Goal: Task Accomplishment & Management: Manage account settings

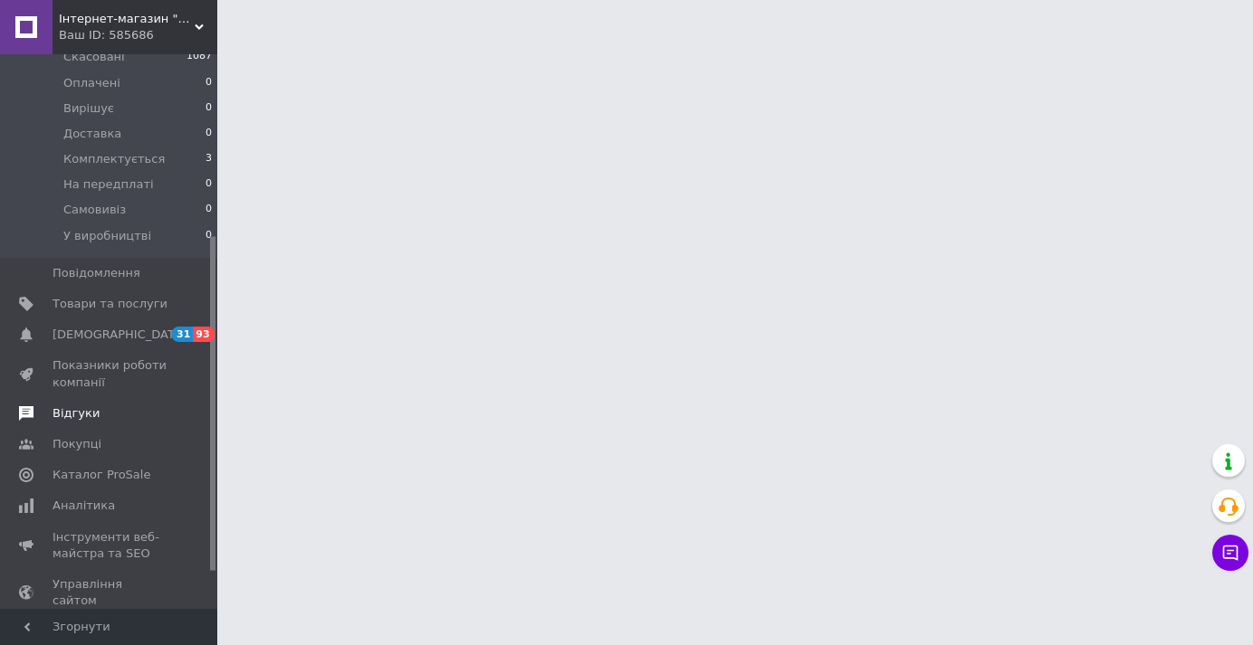
scroll to position [360, 0]
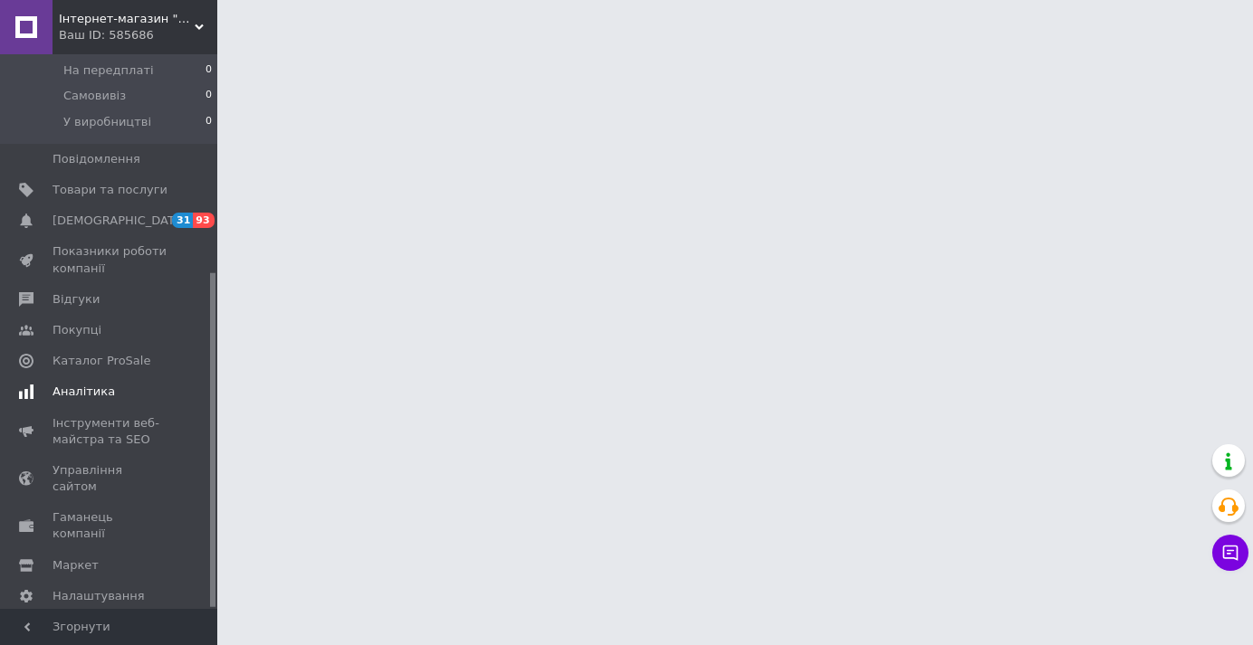
click at [72, 384] on span "Аналітика" at bounding box center [84, 392] width 62 height 16
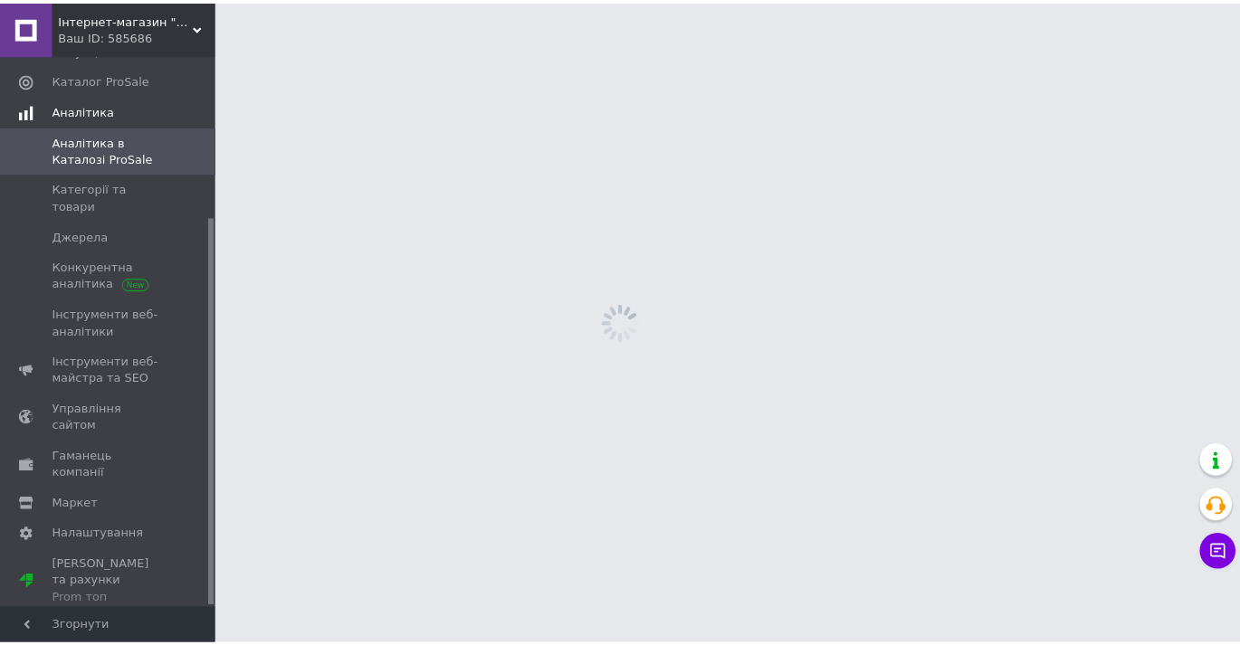
scroll to position [229, 0]
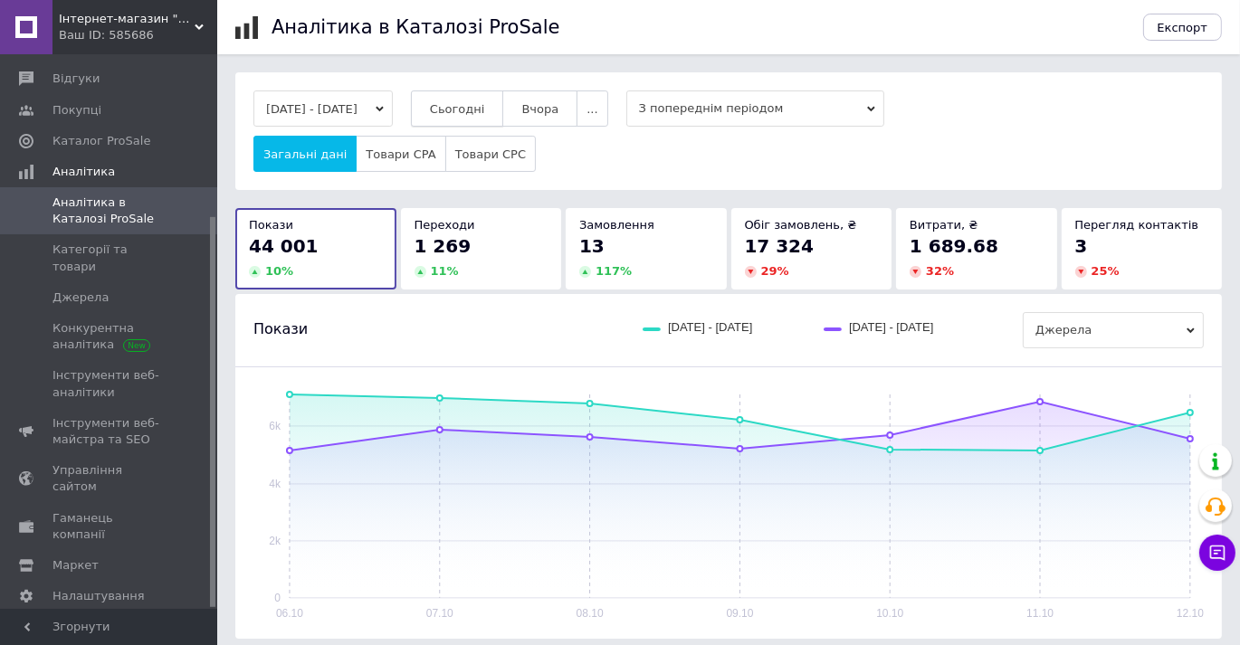
click at [485, 107] on span "Сьогодні" at bounding box center [457, 109] width 55 height 14
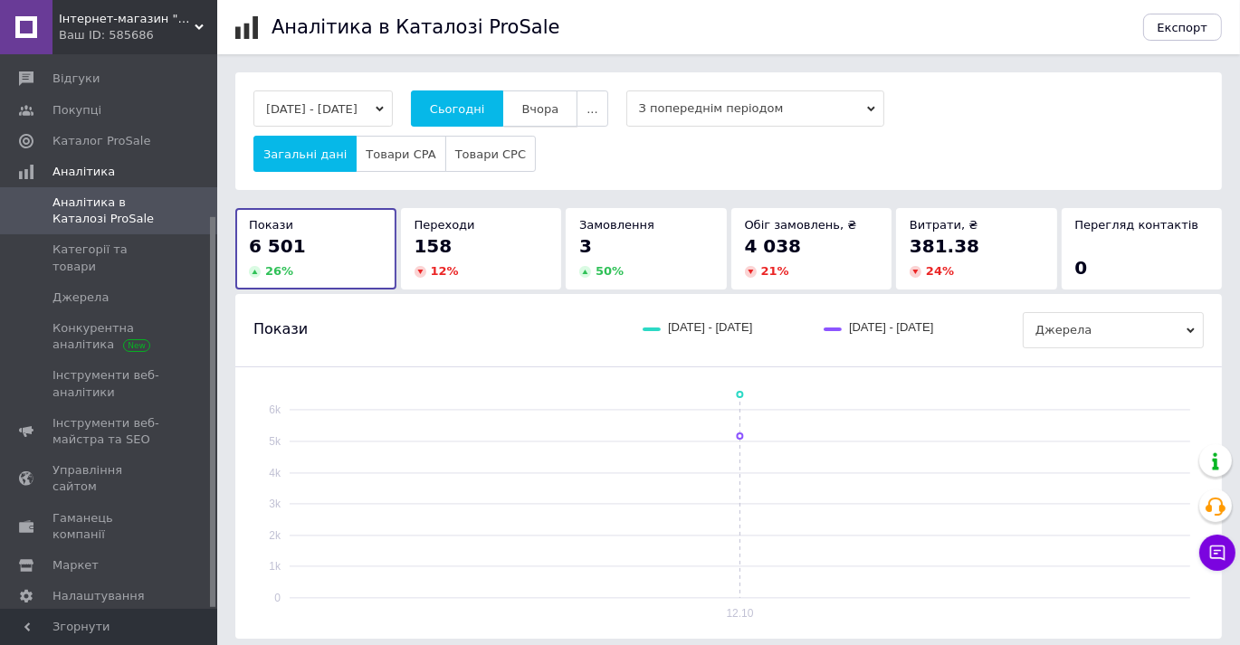
click at [559, 110] on span "Вчора" at bounding box center [539, 109] width 37 height 14
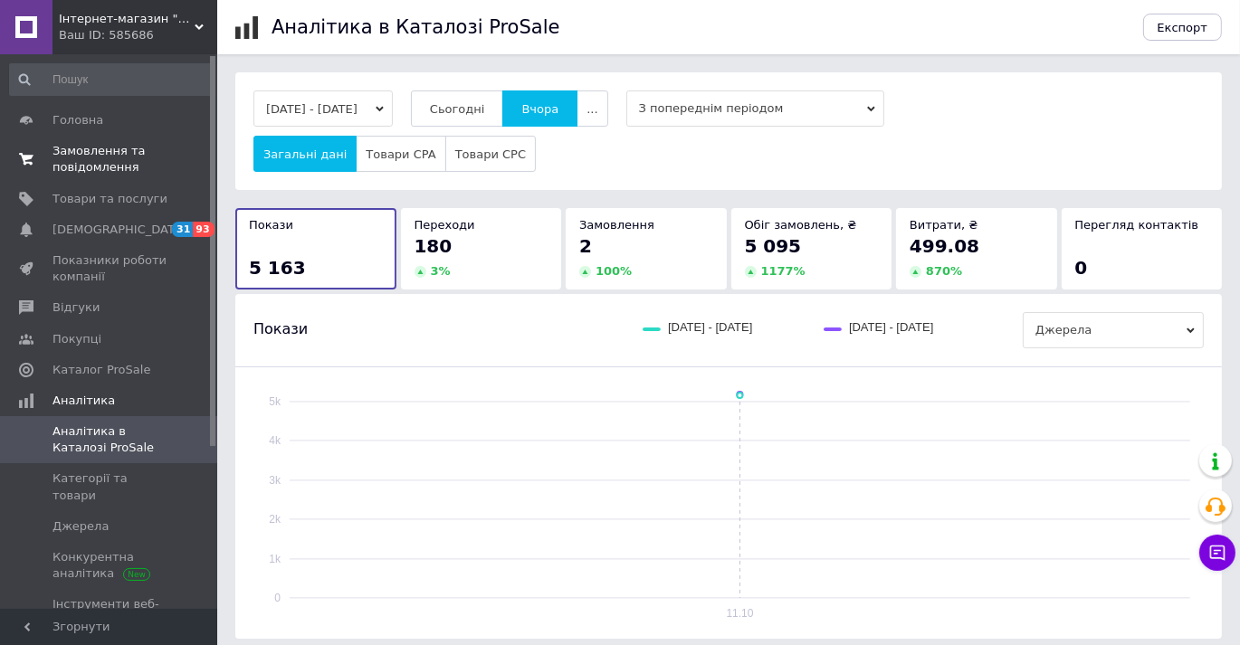
click at [103, 161] on span "Замовлення та повідомлення" at bounding box center [110, 159] width 115 height 33
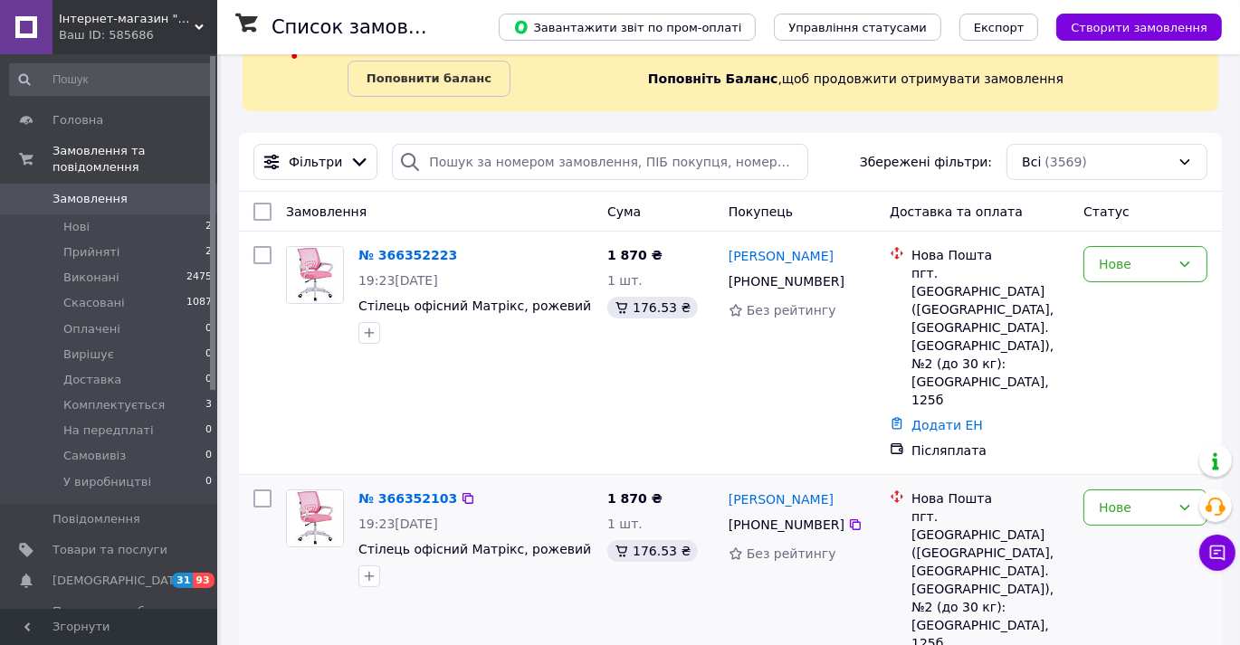
scroll to position [164, 0]
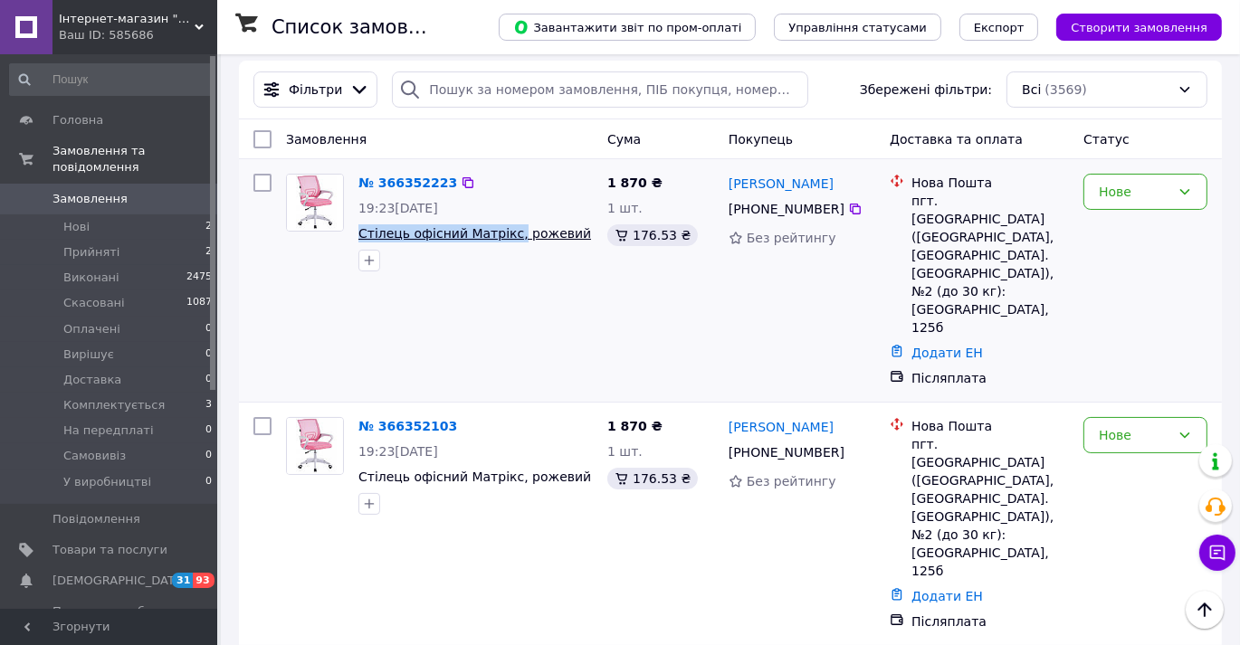
drag, startPoint x: 355, startPoint y: 225, endPoint x: 504, endPoint y: 235, distance: 149.8
click at [504, 235] on div "№ 366352223 19:23[DATE] Стілець офісний Матрікс, рожевий" at bounding box center [475, 223] width 249 height 112
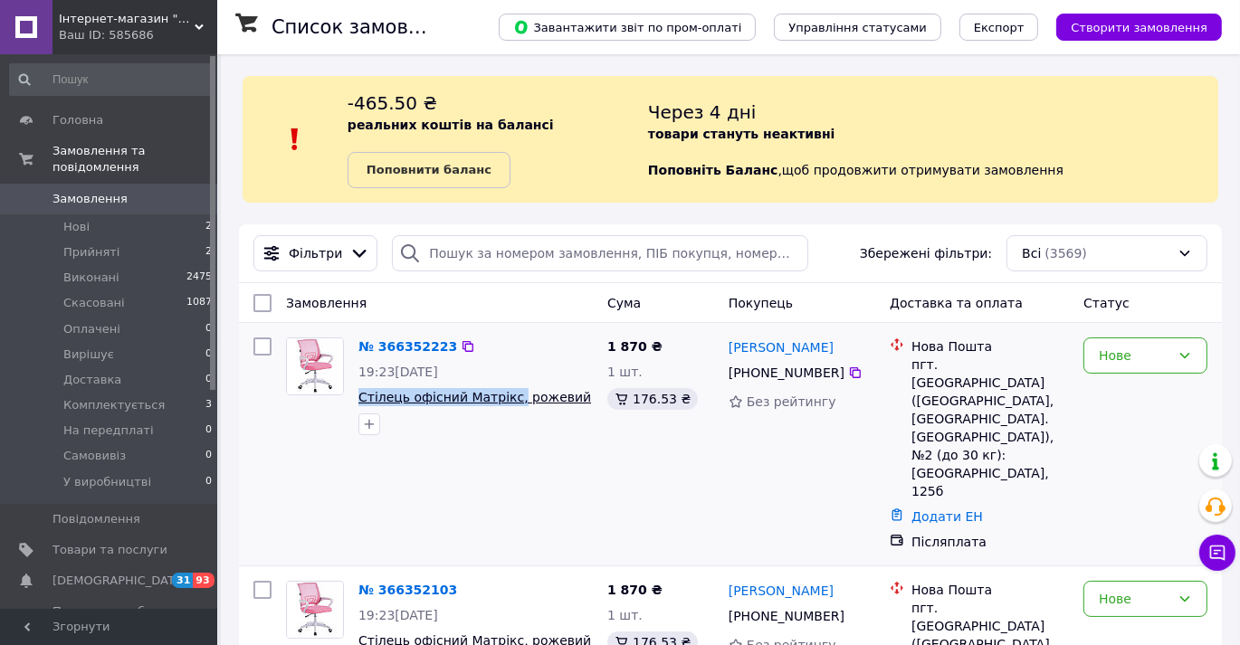
copy span "Стілець офісний Матрікс,"
click at [483, 464] on div "№ 366352223 19:23[DATE] Стілець офісний Матрікс, рожевий" at bounding box center [439, 444] width 321 height 228
click at [456, 399] on span "Стілець офісний Матрікс, рожевий" at bounding box center [474, 397] width 233 height 14
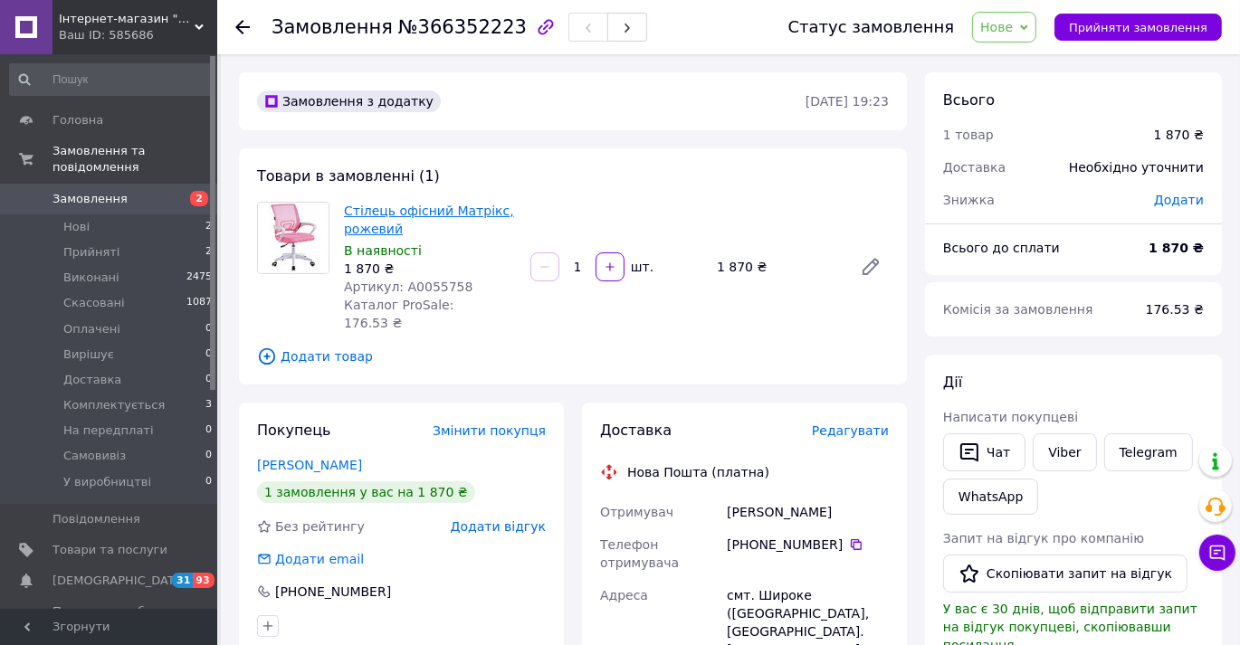
click at [361, 211] on link "Стілець офісний Матрікс, рожевий" at bounding box center [429, 220] width 170 height 33
drag, startPoint x: 424, startPoint y: 235, endPoint x: 345, endPoint y: 207, distance: 83.6
click at [345, 207] on span "Стілець офісний Матрікс, рожевий" at bounding box center [430, 220] width 172 height 36
copy link "Стілець офісний Матрікс, рожевий"
click at [704, 185] on div "Товари в замовленні (1) Стілець офісний Матрікс, рожевий В наявності 1 870 ₴ Ар…" at bounding box center [573, 266] width 668 height 236
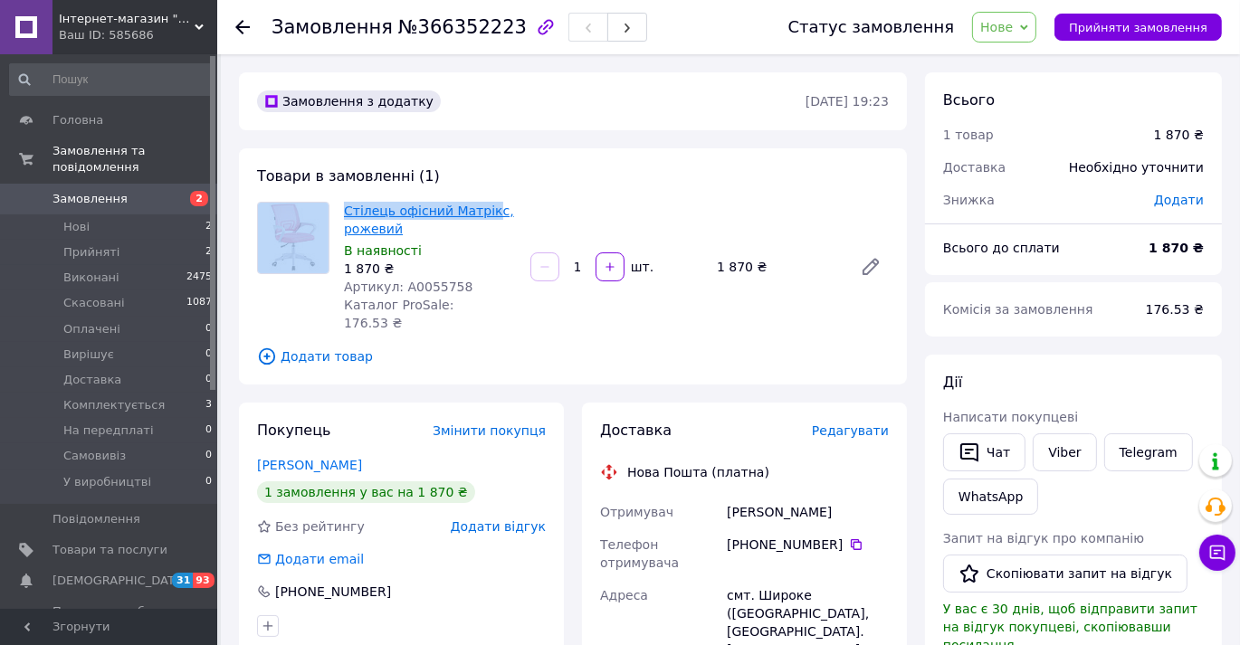
drag, startPoint x: 444, startPoint y: 185, endPoint x: 483, endPoint y: 205, distance: 44.1
click at [483, 205] on div "Товари в замовленні (1) Стілець офісний Матрікс, рожевий В наявності 1 870 ₴ Ар…" at bounding box center [573, 266] width 668 height 236
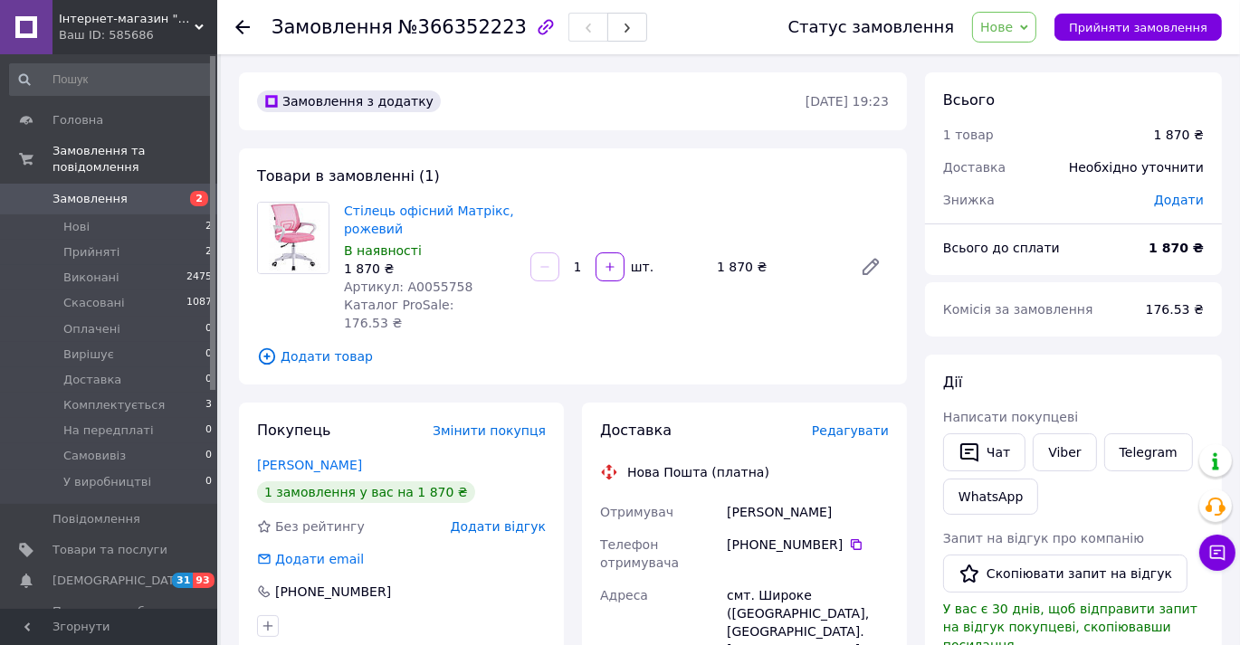
click at [550, 206] on div "Стілець офісний Матрікс, рожевий В наявності 1 870 ₴ Артикул: А0055758 Каталог …" at bounding box center [616, 267] width 559 height 138
drag, startPoint x: 418, startPoint y: 228, endPoint x: 345, endPoint y: 209, distance: 75.8
click at [345, 209] on span "Стілець офісний Матрікс, рожевий" at bounding box center [430, 220] width 172 height 36
copy link "Стілець офісний Матрікс, рожевий"
click at [588, 193] on div "Товари в замовленні (1) Стілець офісний Матрікс, рожевий В наявності 1 870 ₴ Ар…" at bounding box center [573, 266] width 668 height 236
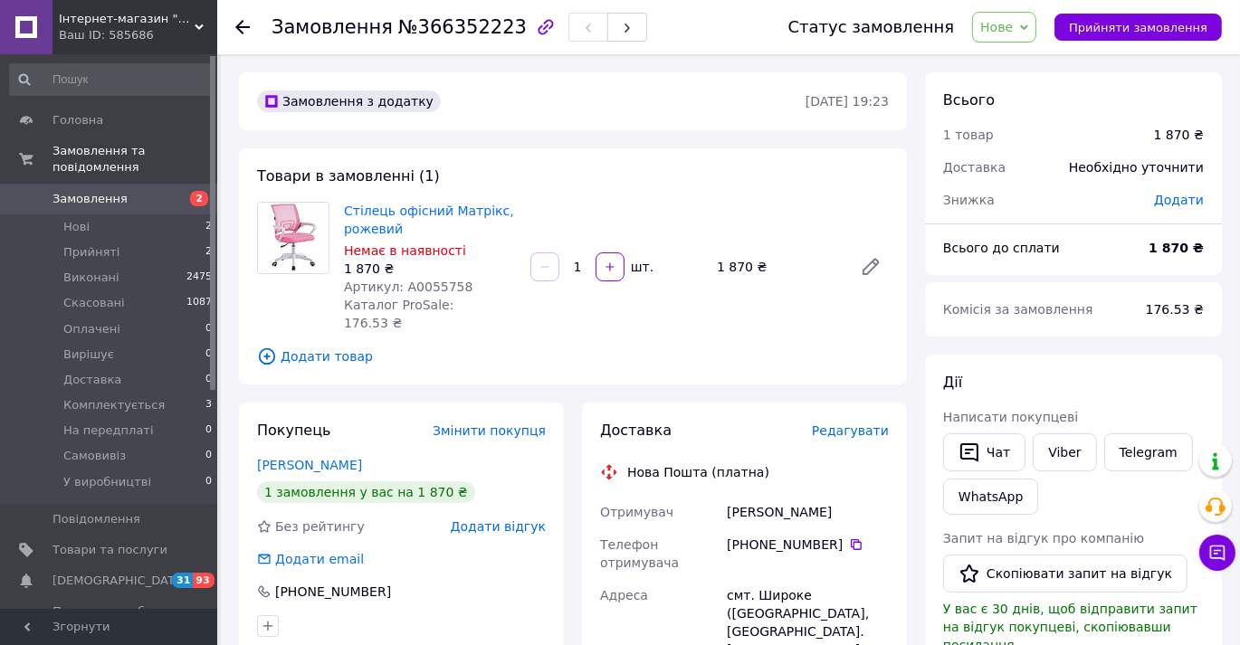
click at [243, 25] on use at bounding box center [242, 27] width 14 height 14
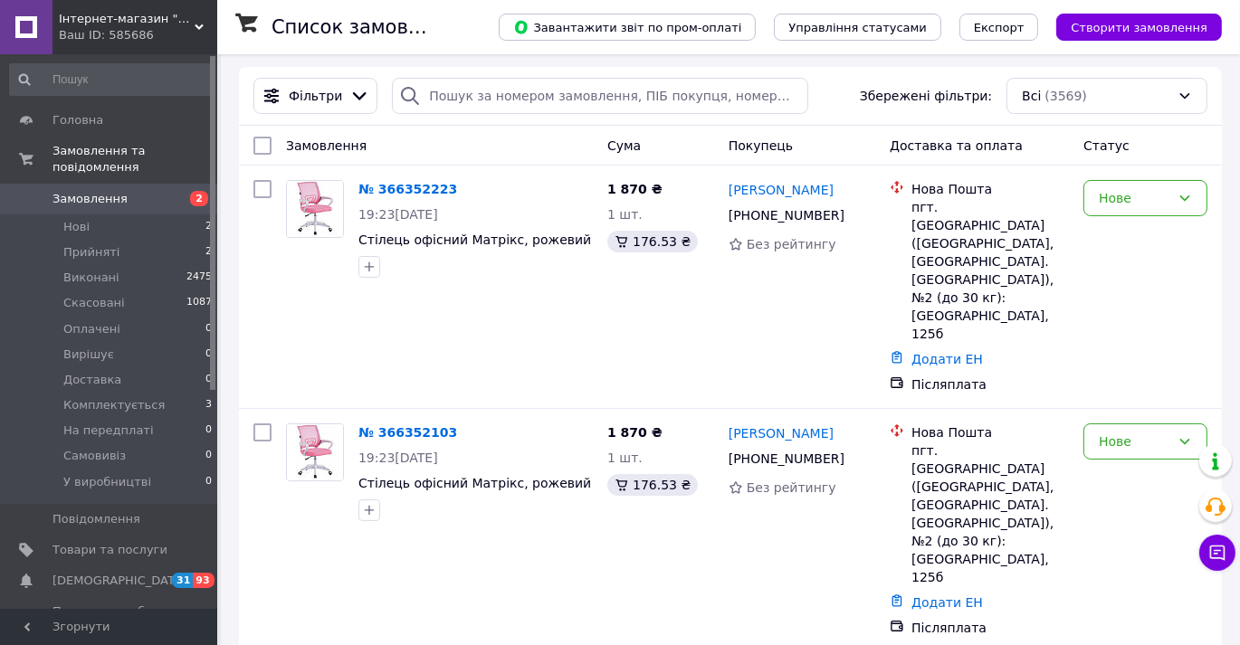
scroll to position [164, 0]
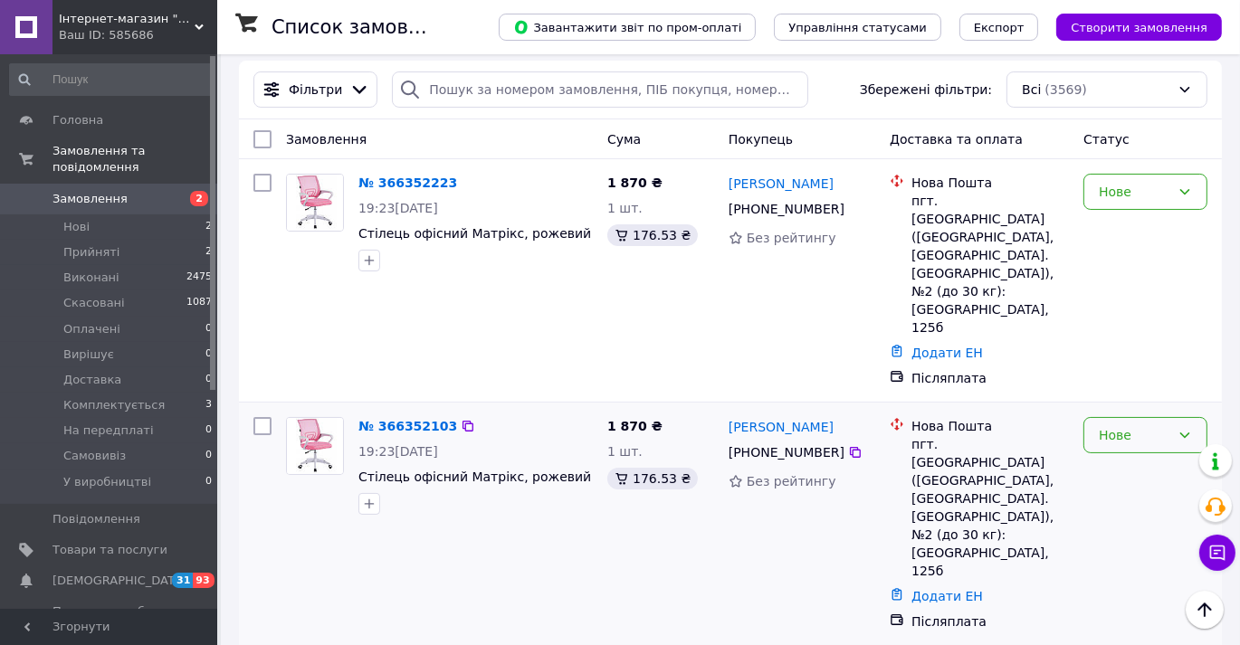
click at [1187, 428] on icon at bounding box center [1185, 435] width 14 height 14
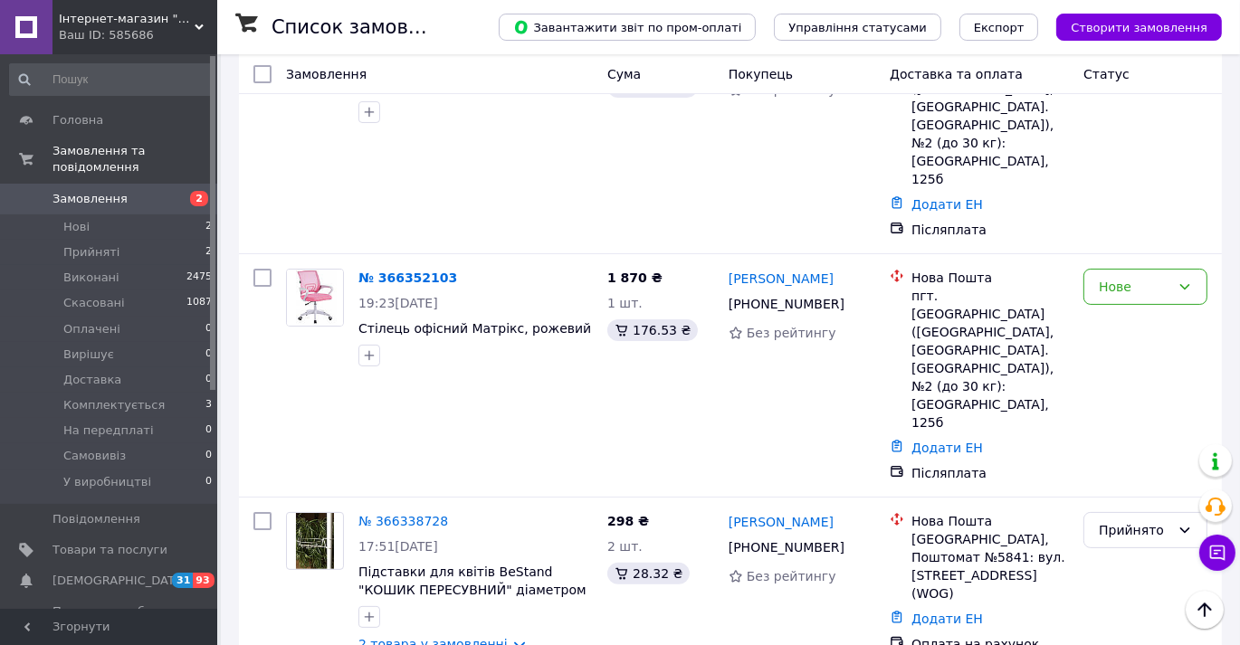
scroll to position [329, 0]
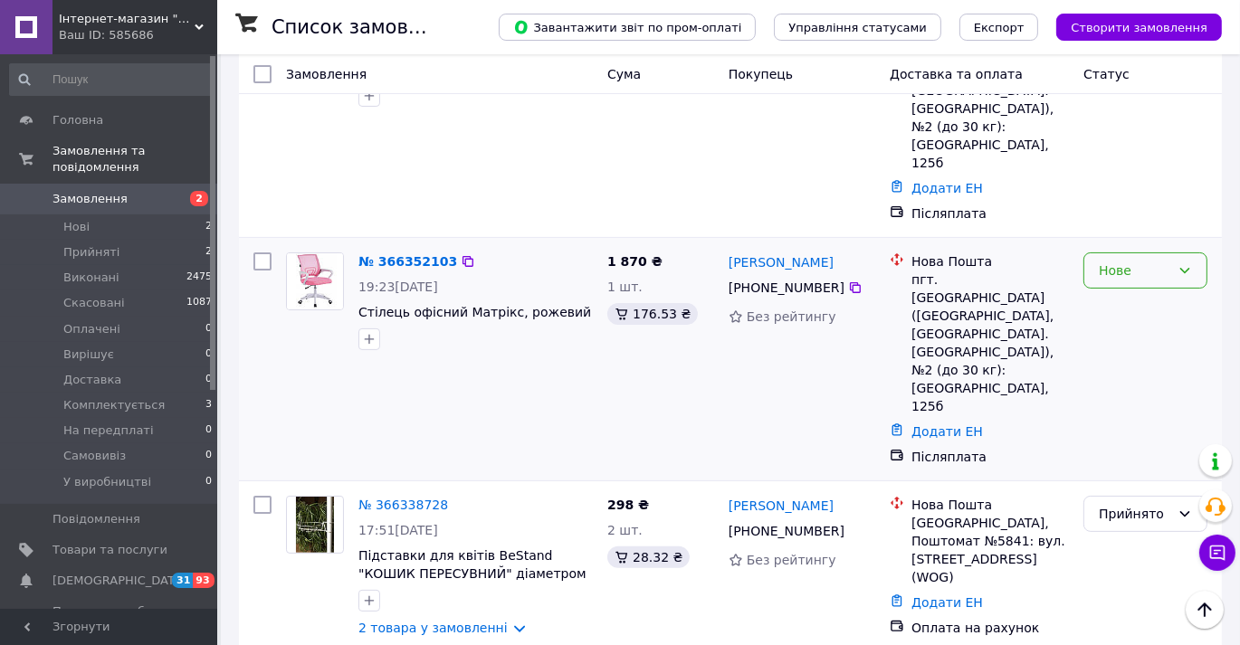
click at [1185, 263] on icon at bounding box center [1185, 270] width 14 height 14
click at [1165, 335] on li "Скасовано" at bounding box center [1146, 337] width 122 height 33
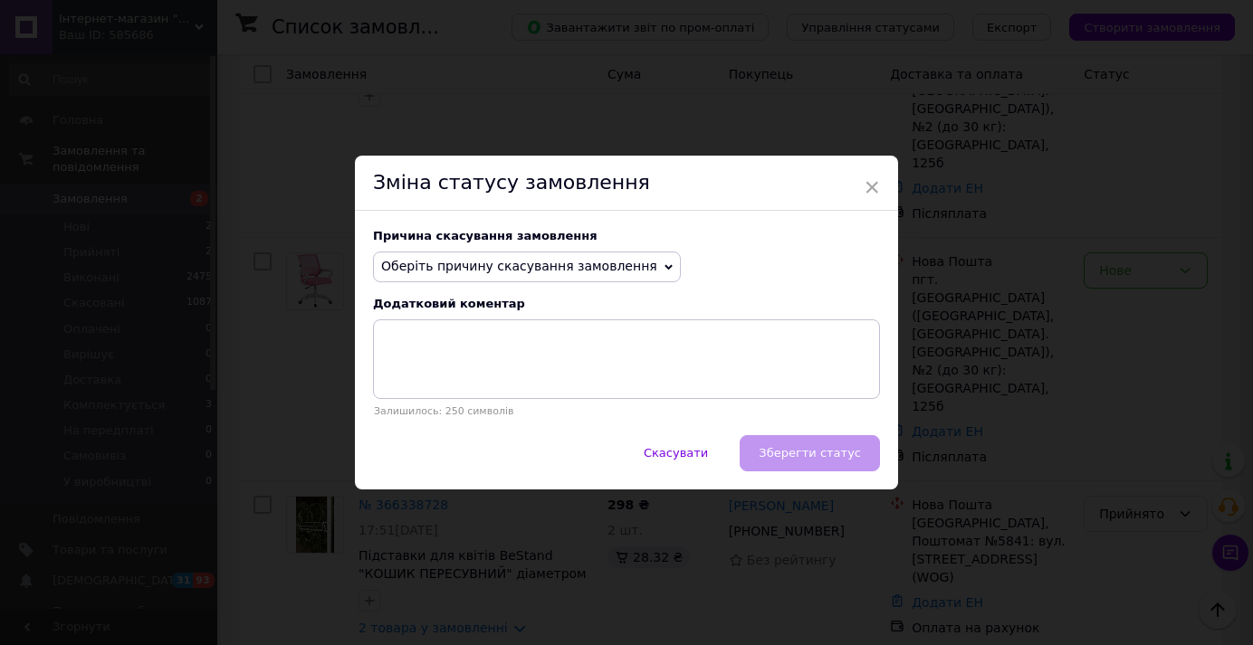
click at [664, 266] on icon at bounding box center [668, 266] width 8 height 5
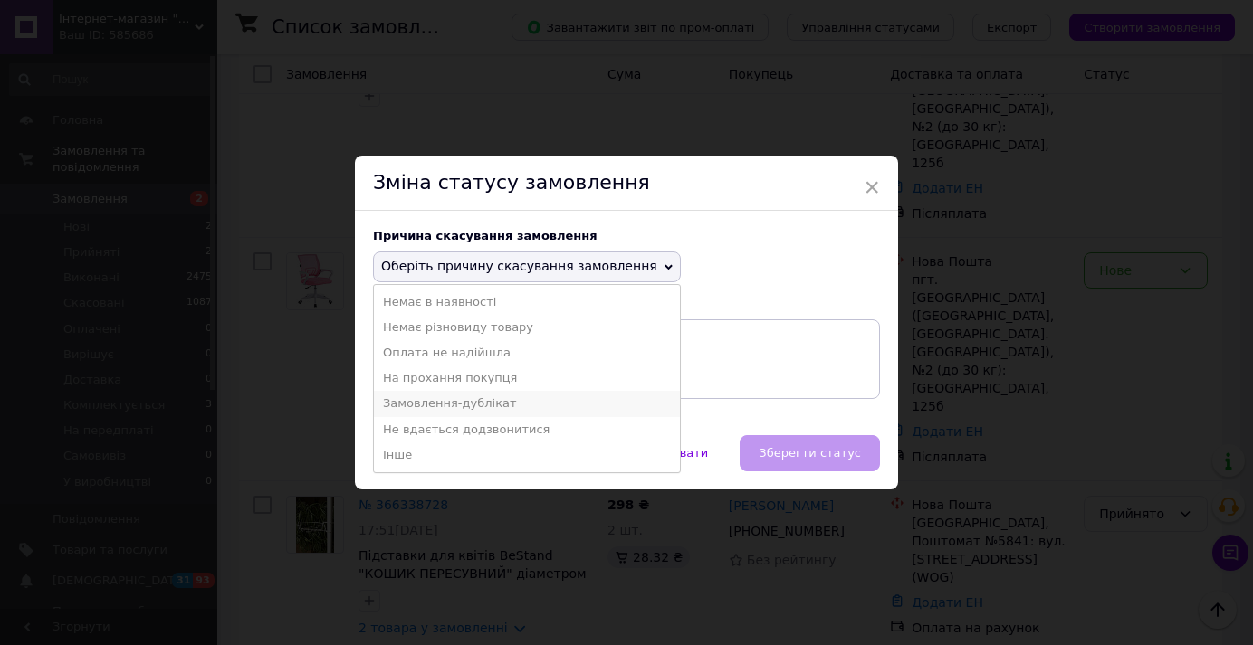
click at [448, 407] on li "Замовлення-дублікат" at bounding box center [527, 403] width 306 height 25
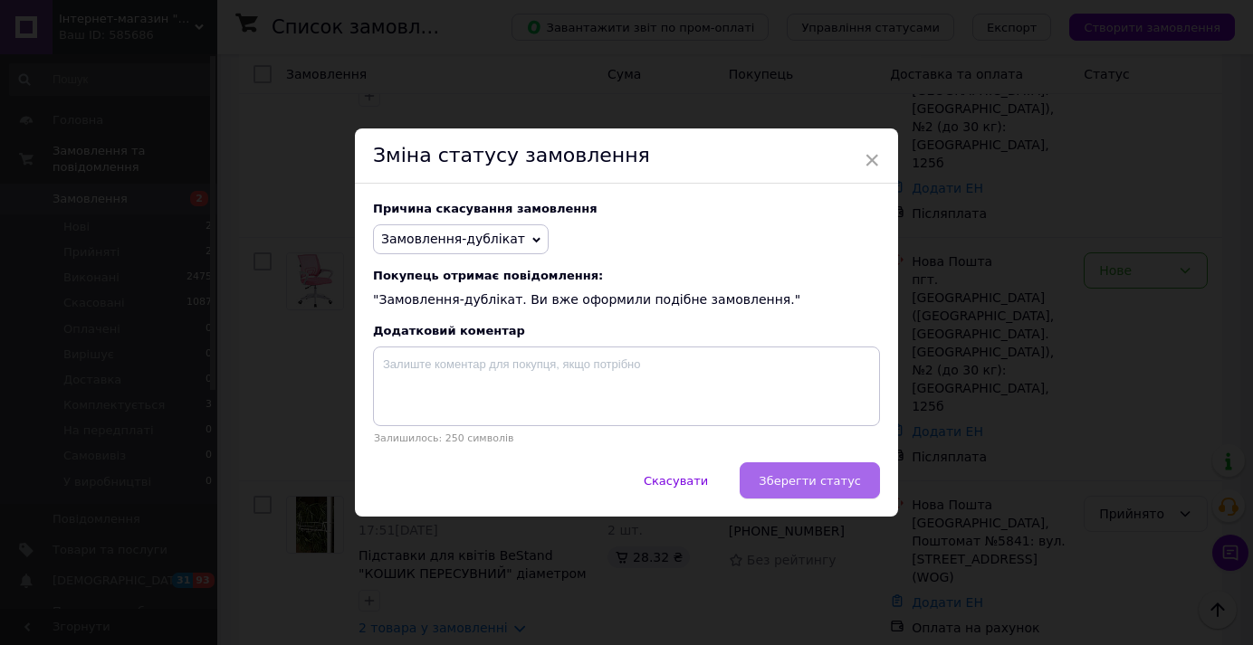
click at [820, 484] on span "Зберегти статус" at bounding box center [810, 481] width 102 height 14
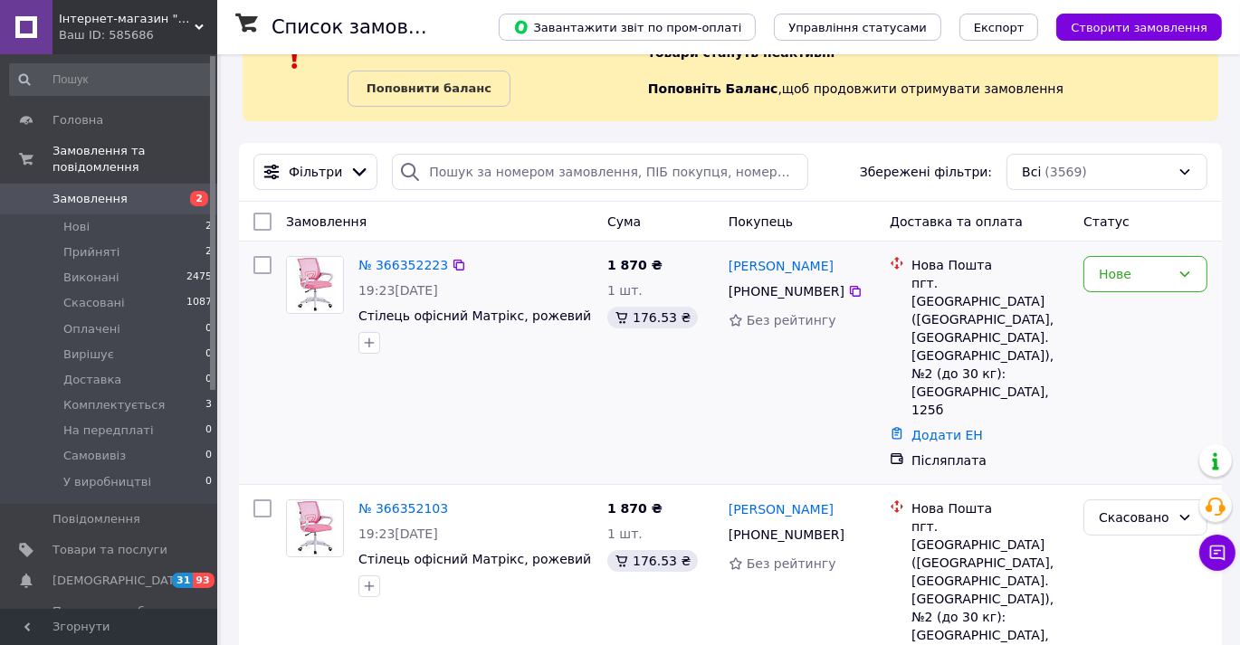
scroll to position [0, 0]
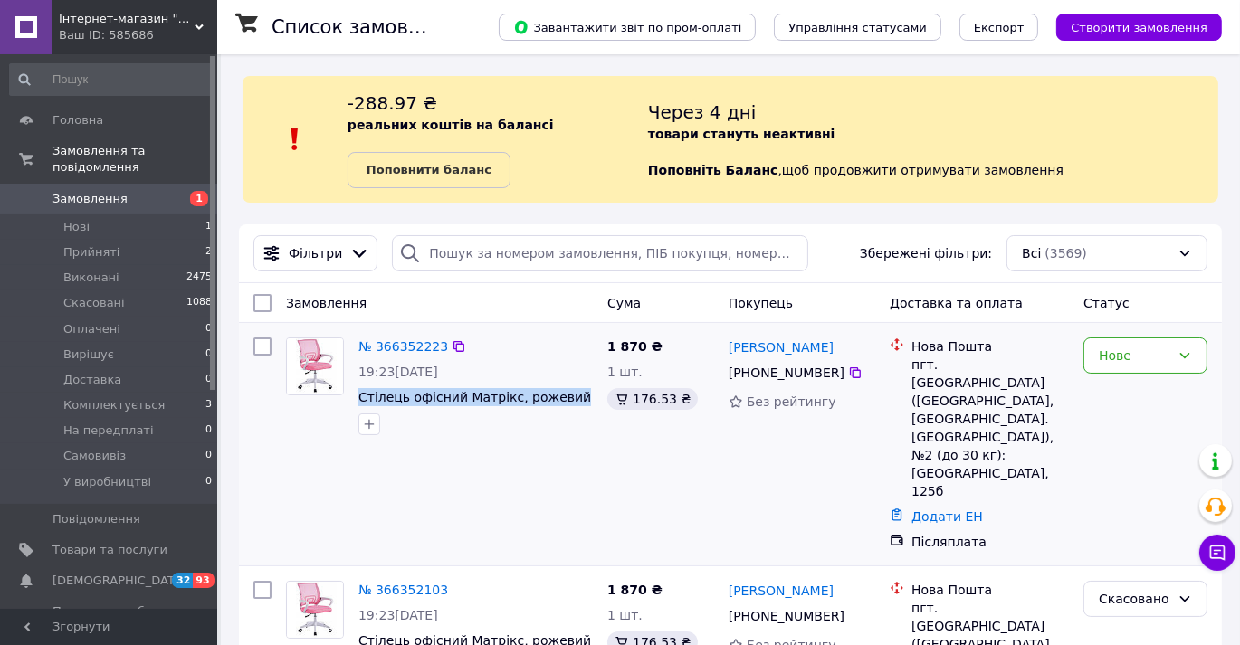
drag, startPoint x: 574, startPoint y: 397, endPoint x: 352, endPoint y: 401, distance: 221.8
click at [352, 401] on div "№ 366352223 19:23[DATE] Стілець офісний Матрікс, рожевий" at bounding box center [475, 386] width 249 height 112
copy span "Стілець офісний Матрікс, рожевий"
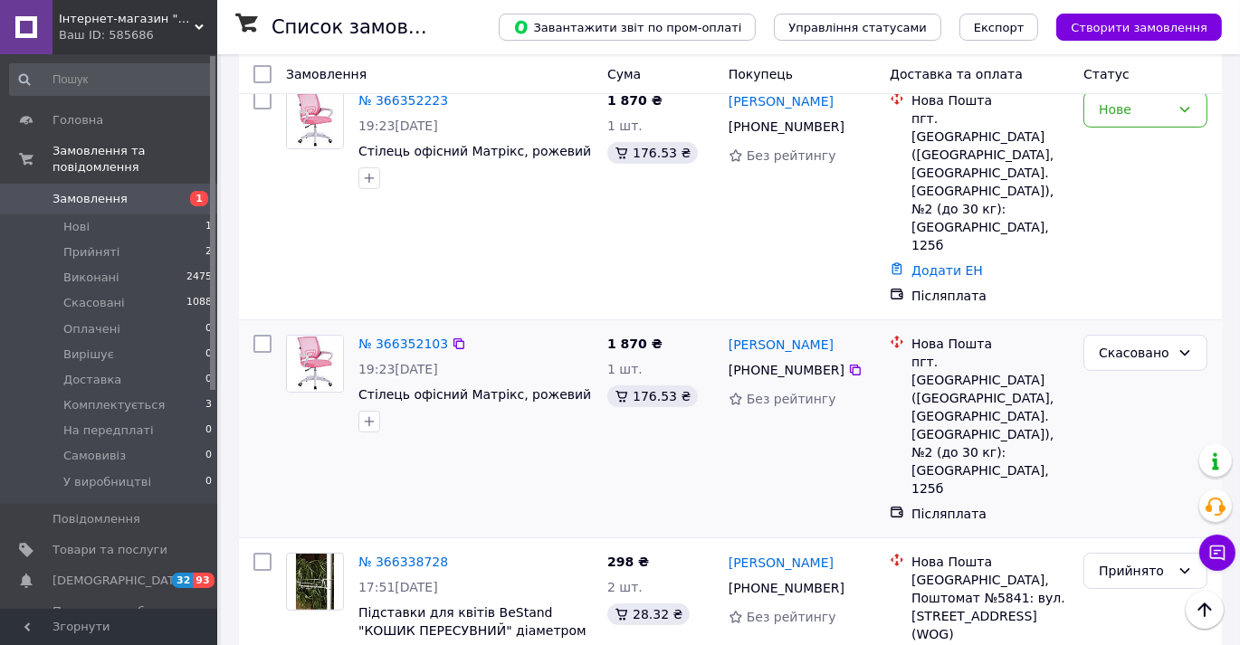
scroll to position [164, 0]
